Goal: Task Accomplishment & Management: Complete application form

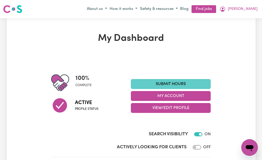
click at [156, 83] on link "Submit Hours" at bounding box center [171, 84] width 80 height 10
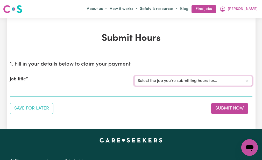
click at [137, 80] on select "Select the job you're submitting hours for... [[PERSON_NAME] (NDIS number: 4302…" at bounding box center [193, 81] width 118 height 10
select select "3393"
click at [134, 76] on select "Select the job you're submitting hours for... [[PERSON_NAME] (NDIS number: 4302…" at bounding box center [193, 81] width 118 height 10
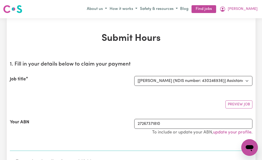
click at [106, 98] on div "Preview Job" at bounding box center [131, 102] width 243 height 12
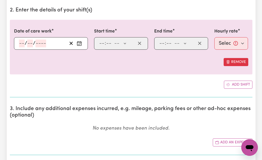
scroll to position [156, 0]
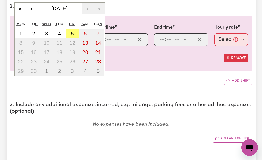
click at [20, 39] on div "/ / « ‹ [DATE] › » Mon Tue Wed Thu Fri Sat Sun 1 2 3 4 5 6 7 8 9 10 11 12 13 14…" at bounding box center [51, 39] width 74 height 12
click at [73, 33] on abbr "5" at bounding box center [72, 34] width 3 height 6
type input "[DATE]"
type input "5"
type input "9"
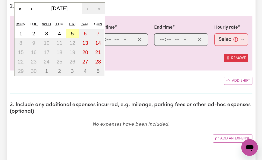
type input "2025"
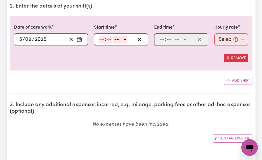
click at [100, 39] on input "number" at bounding box center [102, 40] width 6 height 8
type input "9"
type input "30"
click at [114, 39] on select "-- AM PM" at bounding box center [119, 40] width 14 height 8
select select "am"
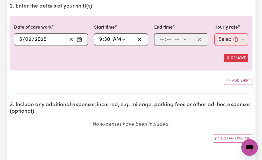
click at [112, 36] on select "-- AM PM" at bounding box center [119, 40] width 14 height 8
type input "09:30"
click at [162, 39] on input "number" at bounding box center [162, 40] width 6 height 8
type input "12"
type input "30"
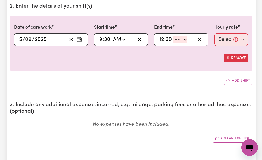
click at [175, 37] on select "-- AM PM" at bounding box center [181, 40] width 14 height 8
select select "pm"
click at [174, 36] on select "-- AM PM" at bounding box center [181, 40] width 14 height 8
type input "12:30"
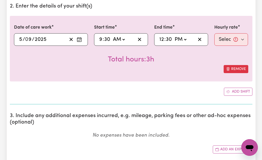
click at [177, 65] on div "Remove" at bounding box center [131, 69] width 235 height 8
click at [162, 82] on div "Date of care work [DATE] 5 / 0 9 / 2025 « ‹ [DATE] › » Mon Tue Wed Thu Fri Sat …" at bounding box center [131, 55] width 243 height 79
click at [161, 86] on div "Date of care work [DATE] 5 / 0 9 / 2025 « ‹ [DATE] › » Mon Tue Wed Thu Fri Sat …" at bounding box center [131, 55] width 243 height 79
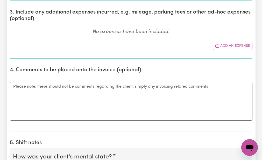
scroll to position [260, 0]
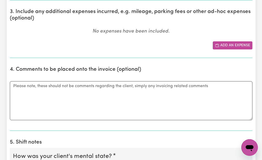
click at [220, 46] on icon "Add another expense" at bounding box center [217, 45] width 4 height 4
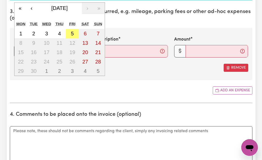
click at [20, 49] on div "/ / « ‹ [DATE] › » Mon Tue Wed Thu Fri Sat Sun 1 2 3 4 5 6 7 8 9 10 11 12 13 14…" at bounding box center [51, 51] width 74 height 12
click at [72, 32] on abbr "5" at bounding box center [72, 34] width 3 height 6
type input "[DATE]"
type input "5"
type input "9"
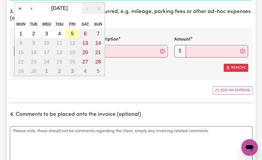
type input "2025"
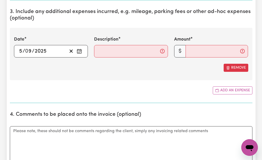
click at [72, 32] on div "Date [DATE] 5 / 0 9 / 2025 « ‹ [DATE] › » Mon Tue Wed Thu Fri Sat Sun 1 2 3 4 5…" at bounding box center [131, 54] width 243 height 52
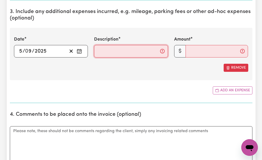
click at [97, 49] on input "Description" at bounding box center [131, 51] width 74 height 12
type input "mileage 17km"
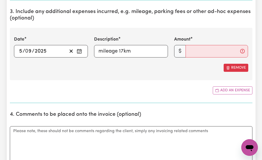
click at [112, 73] on div "Date [DATE] 5 / 0 9 / 2025 « ‹ [DATE] › » Mon Tue Wed Thu Fri Sat Sun 1 2 3 4 5…" at bounding box center [131, 54] width 243 height 52
click at [188, 49] on input "Amount" at bounding box center [217, 51] width 63 height 12
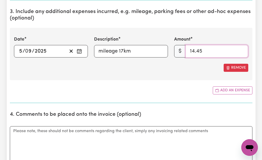
type input "14.45"
click at [168, 86] on section "3. Include any additional expenses incurred, e.g. mileage, parking fees or othe…" at bounding box center [131, 53] width 243 height 98
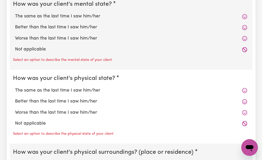
scroll to position [457, 0]
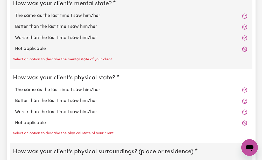
click at [59, 12] on div "The same as the last time I saw him/her" at bounding box center [131, 15] width 237 height 11
click at [59, 17] on label "The same as the last time I saw him/her" at bounding box center [131, 15] width 233 height 7
click at [15, 12] on input "The same as the last time I saw him/her" at bounding box center [15, 12] width 0 height 0
radio input "true"
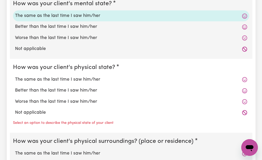
click at [49, 64] on legend "How was your client's physical state?" at bounding box center [65, 67] width 104 height 9
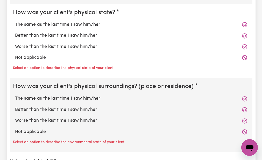
scroll to position [519, 0]
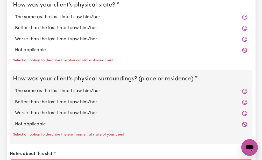
click at [49, 16] on label "The same as the last time I saw him/her" at bounding box center [131, 17] width 233 height 7
click at [15, 14] on input "The same as the last time I saw him/her" at bounding box center [15, 13] width 0 height 0
radio input "true"
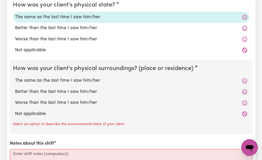
click at [37, 55] on div "Not applicable" at bounding box center [131, 50] width 237 height 11
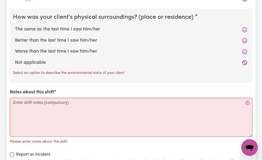
scroll to position [571, 0]
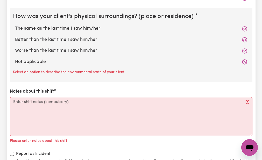
click at [41, 28] on label "The same as the last time I saw him/her" at bounding box center [131, 28] width 233 height 7
click at [15, 25] on input "The same as the last time I saw him/her" at bounding box center [15, 25] width 0 height 0
radio input "true"
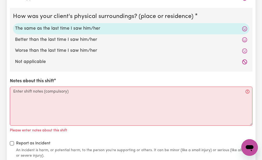
click at [17, 74] on div "How was your client's mental state? The same as the last time I saw him/her Bet…" at bounding box center [131, 19] width 243 height 277
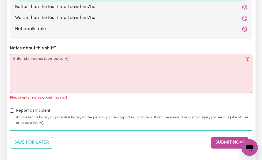
scroll to position [613, 0]
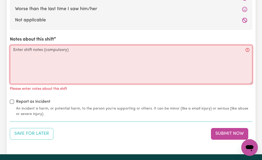
click at [15, 51] on textarea "Notes about this shift" at bounding box center [131, 64] width 243 height 39
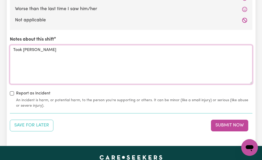
click at [15, 51] on textarea "Took [PERSON_NAME]" at bounding box center [131, 64] width 243 height 39
click at [15, 51] on textarea "T" at bounding box center [131, 64] width 243 height 39
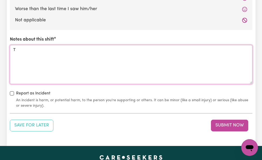
click at [15, 51] on textarea "T" at bounding box center [131, 64] width 243 height 39
type textarea "T"
click at [15, 51] on textarea "T" at bounding box center [131, 64] width 243 height 39
click at [11, 50] on textarea "T" at bounding box center [131, 64] width 243 height 39
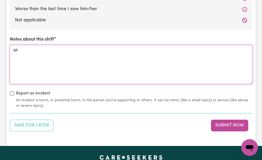
type textarea "p"
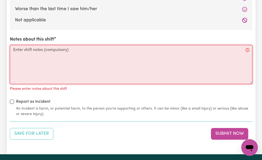
click at [13, 50] on textarea "Notes about this shift" at bounding box center [131, 64] width 243 height 39
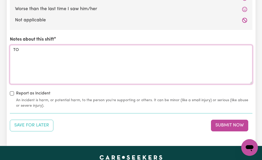
type textarea "O"
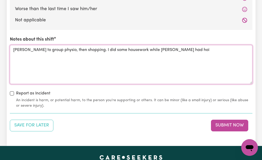
click at [16, 47] on textarea "[PERSON_NAME] to group physio, then shopping. I did some housework while [PERSO…" at bounding box center [131, 64] width 243 height 39
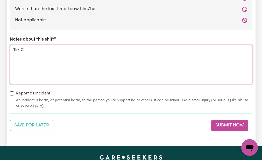
click at [22, 46] on textarea "Tok C" at bounding box center [131, 64] width 243 height 39
type textarea "C"
type textarea "E"
type textarea "k"
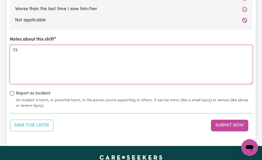
type textarea "L"
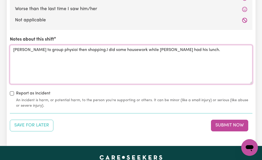
type textarea "[PERSON_NAME] to group physioi then shopping.I did some housework while [PERSON…"
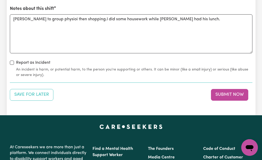
scroll to position [644, 0]
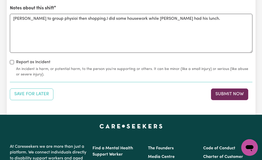
click at [216, 91] on button "Submit Now" at bounding box center [229, 93] width 37 height 11
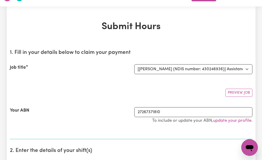
scroll to position [0, 0]
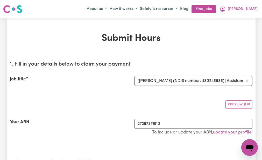
click at [106, 104] on div "Preview Job" at bounding box center [131, 102] width 243 height 12
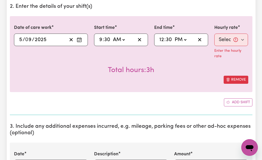
scroll to position [156, 0]
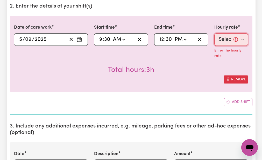
click at [225, 35] on select "Select rate... $51.98 (Weekday)" at bounding box center [232, 39] width 34 height 12
select select "51.98-Weekday"
click at [215, 33] on select "Select rate... $51.98 (Weekday)" at bounding box center [232, 39] width 34 height 12
click at [204, 59] on div "Total hours: 3h" at bounding box center [131, 65] width 235 height 19
click at [182, 99] on div "Add shift" at bounding box center [131, 102] width 243 height 8
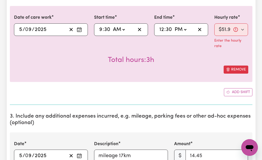
scroll to position [166, 0]
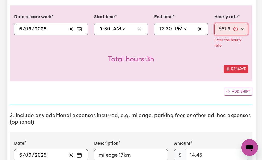
click at [224, 27] on select "Select rate... $51.98 (Weekday)" at bounding box center [232, 29] width 34 height 12
click at [215, 23] on select "Select rate... $51.98 (Weekday)" at bounding box center [232, 29] width 34 height 12
click at [212, 47] on div "Total hours: 3h" at bounding box center [131, 55] width 235 height 19
click at [190, 90] on div "Add shift" at bounding box center [131, 91] width 243 height 8
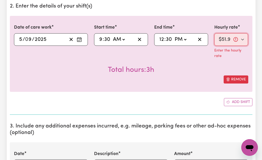
click at [220, 37] on select "Select rate... $51.98 (Weekday)" at bounding box center [232, 39] width 34 height 12
click at [215, 33] on select "Select rate... $51.98 (Weekday)" at bounding box center [232, 39] width 34 height 12
click at [206, 58] on div "Total hours: 3h" at bounding box center [131, 65] width 235 height 19
click at [186, 101] on div "Add shift" at bounding box center [131, 102] width 243 height 8
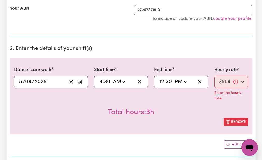
scroll to position [114, 0]
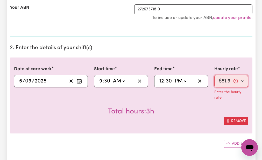
click at [223, 78] on select "Select rate... $51.98 (Weekday)" at bounding box center [232, 81] width 34 height 12
click at [215, 75] on select "Select rate... $51.98 (Weekday)" at bounding box center [232, 81] width 34 height 12
drag, startPoint x: 208, startPoint y: 100, endPoint x: 166, endPoint y: 114, distance: 44.2
click at [166, 114] on div "Total hours: 3h" at bounding box center [131, 107] width 235 height 19
click at [220, 81] on select "Select rate... $51.98 (Weekday)" at bounding box center [232, 81] width 34 height 12
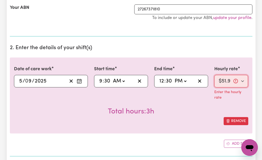
click at [220, 81] on select "Select rate... $51.98 (Weekday)" at bounding box center [232, 81] width 34 height 12
click at [220, 79] on select "Select rate... $51.98 (Weekday)" at bounding box center [232, 81] width 34 height 12
click at [215, 75] on select "Select rate... $51.98 (Weekday)" at bounding box center [232, 81] width 34 height 12
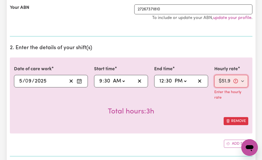
click at [219, 78] on select "Select rate... $51.98 (Weekday)" at bounding box center [232, 81] width 34 height 12
click at [229, 78] on select "Select rate... $51.98 (Weekday)" at bounding box center [232, 81] width 34 height 12
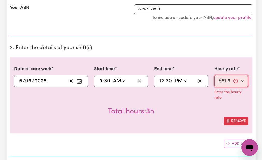
click at [215, 75] on select "Select rate... $51.98 (Weekday)" at bounding box center [232, 81] width 34 height 12
click at [221, 100] on p "Enter the hourly rate" at bounding box center [232, 94] width 34 height 11
click at [198, 128] on div "Date of care work [DATE] 5 / 0 9 / 2025 « ‹ [DATE] › » Mon Tue Wed Thu Fri Sat …" at bounding box center [131, 95] width 243 height 76
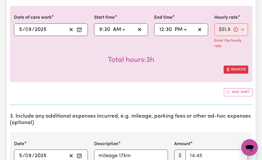
scroll to position [166, 0]
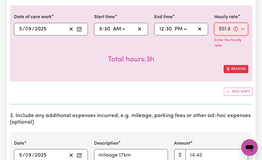
click at [223, 28] on select "Select rate... $51.98 (Weekday)" at bounding box center [232, 29] width 34 height 12
click at [215, 23] on select "Select rate... $51.98 (Weekday)" at bounding box center [232, 29] width 34 height 12
click at [216, 49] on p "Enter the hourly rate" at bounding box center [232, 42] width 34 height 11
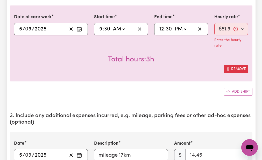
click at [194, 86] on div "Date of care work [DATE] 5 / 0 9 / 2025 « ‹ [DATE] › » Mon Tue Wed Thu Fri Sat …" at bounding box center [131, 50] width 243 height 90
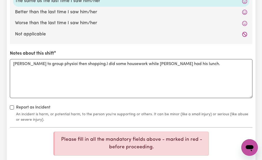
scroll to position [654, 0]
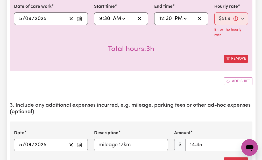
scroll to position [166, 0]
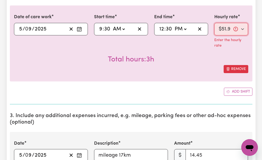
click at [222, 28] on select "Select rate... $51.98 (Weekday)" at bounding box center [232, 29] width 34 height 12
click at [215, 23] on select "Select rate... $51.98 (Weekday)" at bounding box center [232, 29] width 34 height 12
click at [209, 49] on div "Total hours: 3h" at bounding box center [131, 55] width 235 height 19
click at [177, 96] on section "2. Enter the details of your shift(s) Date of care work [DATE] 5 / 0 9 / 2025 «…" at bounding box center [131, 46] width 243 height 115
click at [225, 27] on select "Select rate... $51.98 (Weekday)" at bounding box center [232, 29] width 34 height 12
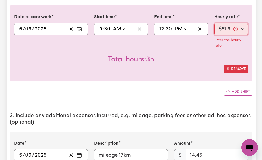
click at [215, 23] on select "Select rate... $51.98 (Weekday)" at bounding box center [232, 29] width 34 height 12
click at [221, 27] on select "Select rate... $51.98 (Weekday)" at bounding box center [232, 29] width 34 height 12
click at [167, 90] on div "Add shift" at bounding box center [131, 91] width 243 height 8
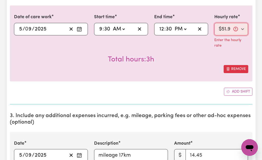
click at [223, 25] on select "Select rate... $51.98 (Weekday)" at bounding box center [232, 29] width 34 height 12
click at [215, 23] on select "Select rate... $51.98 (Weekday)" at bounding box center [232, 29] width 34 height 12
click at [222, 29] on select "Select rate... $51.98 (Weekday)" at bounding box center [232, 29] width 34 height 12
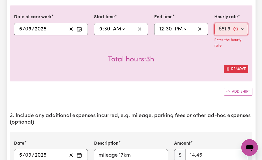
click at [222, 29] on select "Select rate... $51.98 (Weekday)" at bounding box center [232, 29] width 34 height 12
click at [192, 94] on div "Add shift" at bounding box center [131, 91] width 243 height 8
click at [229, 66] on span "Remove this shift" at bounding box center [228, 68] width 4 height 5
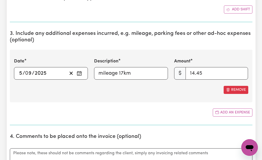
click at [229, 66] on div "Amount $ 14.45" at bounding box center [211, 68] width 74 height 21
click at [179, 110] on div "Add an expense" at bounding box center [131, 112] width 243 height 8
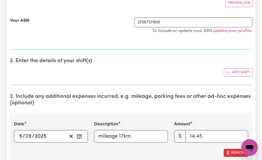
scroll to position [102, 0]
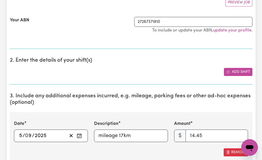
click at [232, 69] on button "Add shift" at bounding box center [238, 72] width 29 height 8
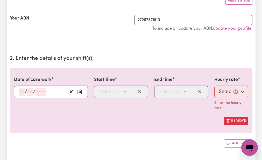
scroll to position [112, 0]
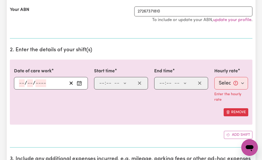
click at [19, 81] on input "number" at bounding box center [22, 83] width 6 height 8
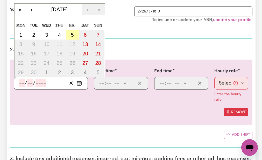
click at [72, 34] on abbr "5" at bounding box center [72, 35] width 3 height 6
type input "[DATE]"
type input "5"
type input "9"
type input "2025"
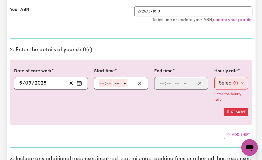
click at [101, 80] on input "number" at bounding box center [102, 83] width 6 height 8
type input "9"
type input "30"
click at [114, 81] on select "-- AM PM" at bounding box center [119, 83] width 14 height 8
select select "am"
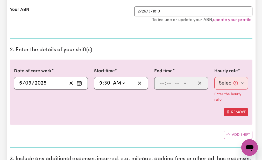
click at [112, 79] on select "-- AM PM" at bounding box center [119, 83] width 14 height 8
type input "09:30"
click at [160, 82] on input "number" at bounding box center [162, 83] width 6 height 8
type input "12"
type input "30"
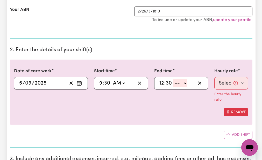
click at [176, 84] on select "-- AM PM" at bounding box center [181, 83] width 14 height 8
select select "pm"
click at [174, 79] on select "-- AM PM" at bounding box center [181, 83] width 14 height 8
type input "12:30"
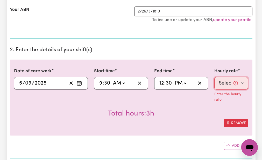
click at [224, 81] on select "Select rate... $51.98 (Weekday)" at bounding box center [232, 83] width 34 height 12
click at [221, 81] on select "Select rate... $51.98 (Weekday)" at bounding box center [232, 83] width 34 height 12
select select "51.98-Weekday"
click at [215, 77] on select "Select rate... $51.98 (Weekday)" at bounding box center [232, 83] width 34 height 12
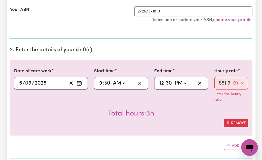
click at [216, 102] on p "Enter the hourly rate" at bounding box center [232, 96] width 34 height 11
click at [223, 83] on select "Select rate... $51.98 (Weekday)" at bounding box center [232, 83] width 34 height 12
click at [224, 80] on select "Select rate... $51.98 (Weekday)" at bounding box center [232, 83] width 34 height 12
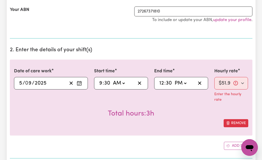
click at [219, 95] on p "Enter the hourly rate" at bounding box center [232, 96] width 34 height 11
click at [195, 126] on div "Remove" at bounding box center [131, 123] width 235 height 8
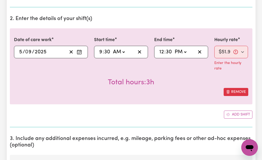
scroll to position [154, 0]
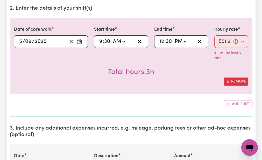
click at [172, 101] on div "Add shift" at bounding box center [131, 104] width 243 height 8
drag, startPoint x: 172, startPoint y: 101, endPoint x: 149, endPoint y: 108, distance: 24.2
click at [149, 108] on section "2. Enter the details of your shift(s) Date of care work [DATE] 5 / 0 9 / 2025 «…" at bounding box center [131, 58] width 243 height 115
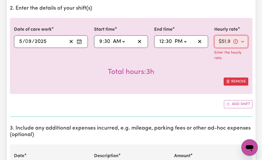
click at [224, 40] on select "Select rate... $51.98 (Weekday)" at bounding box center [232, 41] width 34 height 12
click at [222, 39] on select "Select rate... $51.98 (Weekday)" at bounding box center [232, 41] width 34 height 12
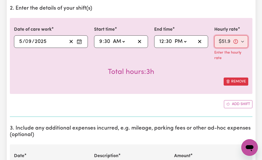
click at [215, 35] on select "Select rate... $51.98 (Weekday)" at bounding box center [232, 41] width 34 height 12
click at [214, 61] on div "Total hours: 3h" at bounding box center [131, 67] width 235 height 19
click at [180, 102] on div "Add shift" at bounding box center [131, 104] width 243 height 8
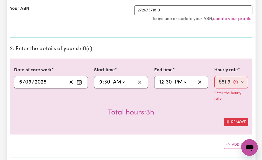
scroll to position [114, 0]
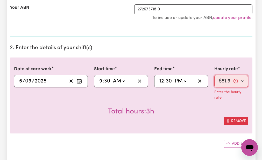
click at [226, 78] on select "Select rate... $51.98 (Weekday)" at bounding box center [232, 81] width 34 height 12
click at [215, 75] on select "Select rate... $51.98 (Weekday)" at bounding box center [232, 81] width 34 height 12
click at [218, 99] on p "Enter the hourly rate" at bounding box center [232, 94] width 34 height 11
click at [221, 80] on select "Select rate... $51.98 (Weekday)" at bounding box center [232, 81] width 34 height 12
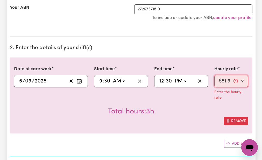
click at [221, 80] on select "Select rate... $51.98 (Weekday)" at bounding box center [232, 81] width 34 height 12
click at [220, 80] on select "Select rate... $51.98 (Weekday)" at bounding box center [232, 81] width 34 height 12
click at [215, 75] on select "Select rate... $51.98 (Weekday)" at bounding box center [232, 81] width 34 height 12
click at [210, 99] on div "Total hours: 3h" at bounding box center [131, 107] width 235 height 19
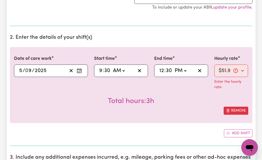
scroll to position [135, 0]
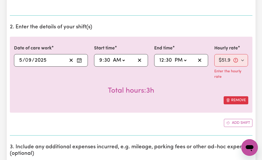
click at [197, 121] on div "Add shift" at bounding box center [131, 123] width 243 height 8
